Goal: Find specific page/section: Find specific page/section

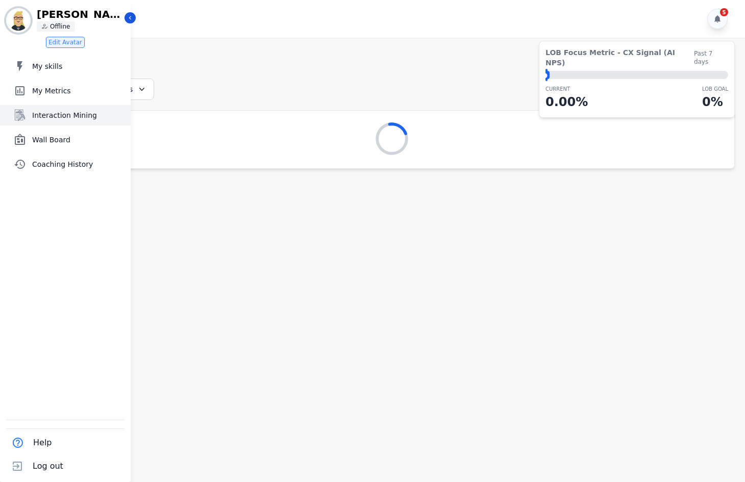
click at [54, 116] on span "Interaction Mining" at bounding box center [79, 115] width 94 height 10
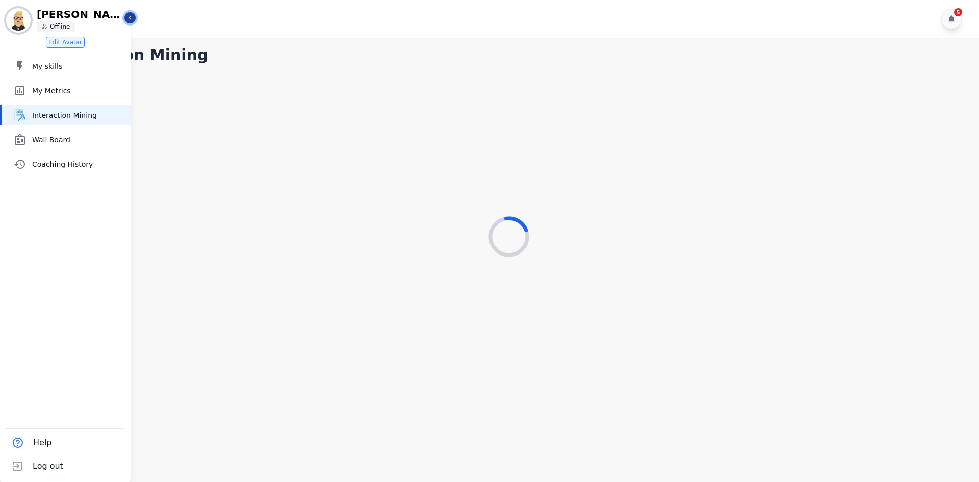
click at [130, 20] on icon "Sidebar" at bounding box center [129, 17] width 7 height 7
